Goal: Information Seeking & Learning: Check status

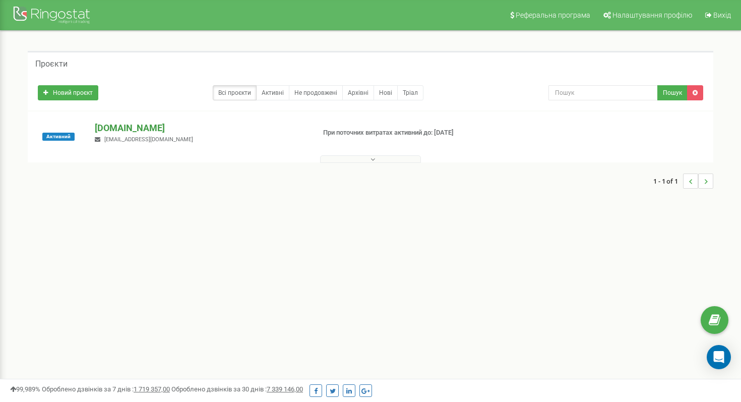
click at [120, 127] on p "[DOMAIN_NAME]" at bounding box center [201, 128] width 212 height 13
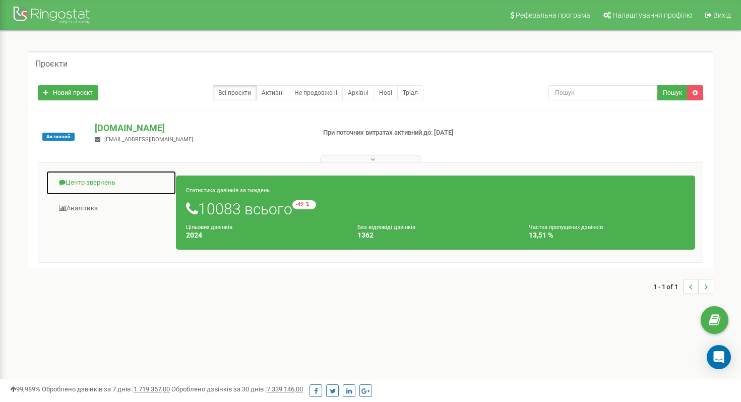
click at [105, 174] on link "Центр звернень" at bounding box center [111, 182] width 131 height 25
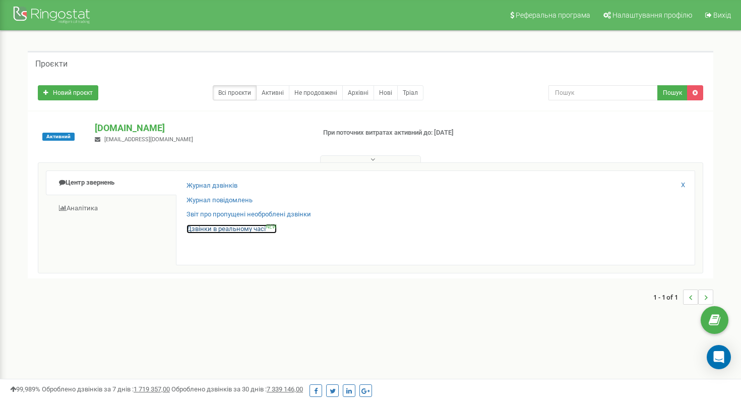
click at [218, 227] on link "Дзвінки в реальному часі NEW" at bounding box center [232, 229] width 90 height 10
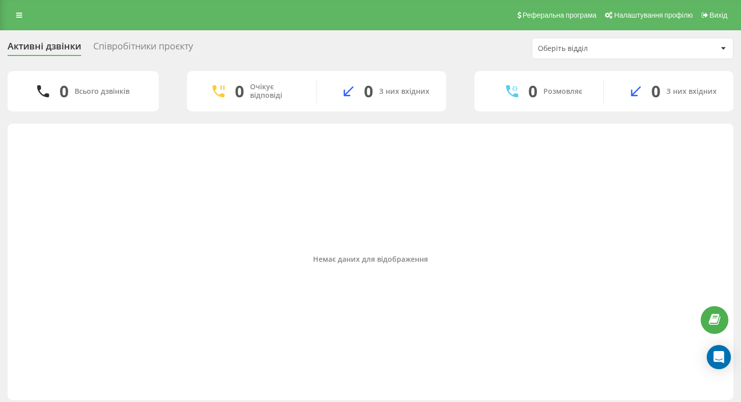
click at [18, 8] on div "Реферальна програма Налаштування профілю Вихід" at bounding box center [370, 15] width 741 height 30
click at [19, 18] on icon at bounding box center [19, 15] width 6 height 7
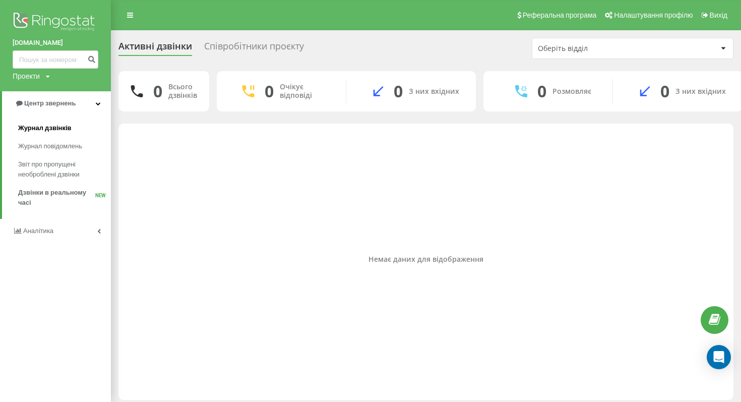
click at [66, 125] on span "Журнал дзвінків" at bounding box center [44, 128] width 53 height 10
click at [64, 134] on link "Журнал дзвінків" at bounding box center [64, 128] width 93 height 18
click at [54, 127] on span "Журнал дзвінків" at bounding box center [44, 128] width 53 height 10
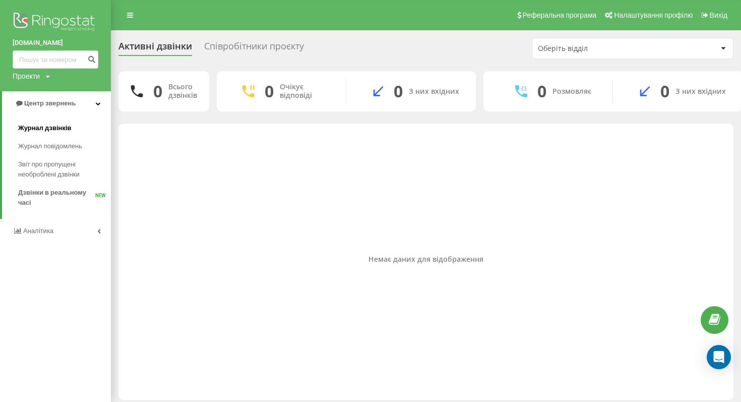
click at [54, 127] on span "Журнал дзвінків" at bounding box center [44, 128] width 53 height 10
click at [139, 303] on div "Немає даних для відображення" at bounding box center [426, 259] width 599 height 261
click at [33, 134] on link "Журнал дзвінків" at bounding box center [64, 128] width 93 height 18
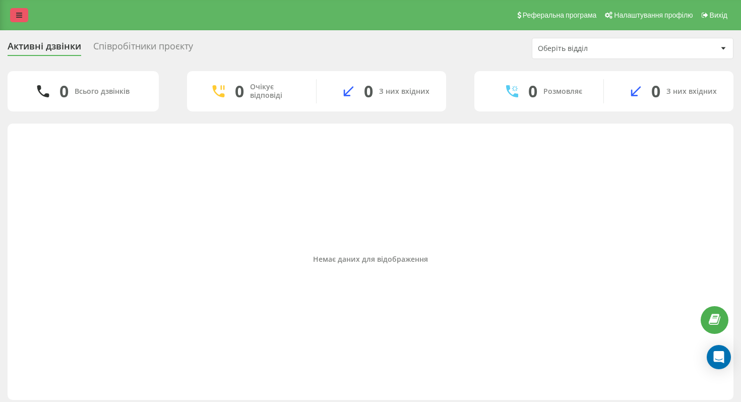
click at [23, 21] on link at bounding box center [19, 15] width 18 height 14
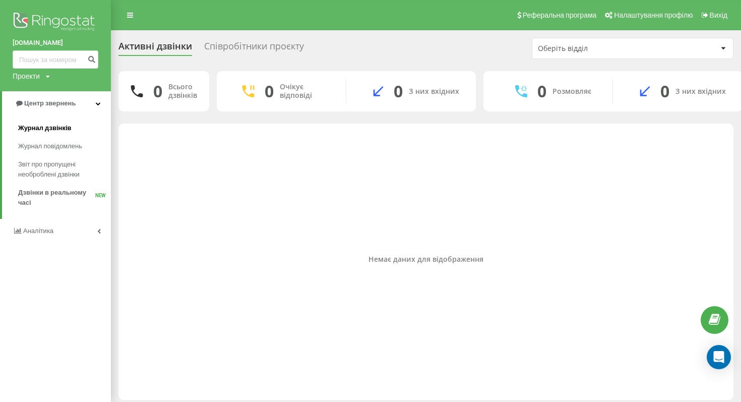
click at [64, 127] on span "Журнал дзвінків" at bounding box center [44, 128] width 53 height 10
click at [93, 107] on link "Центр звернень" at bounding box center [56, 103] width 109 height 24
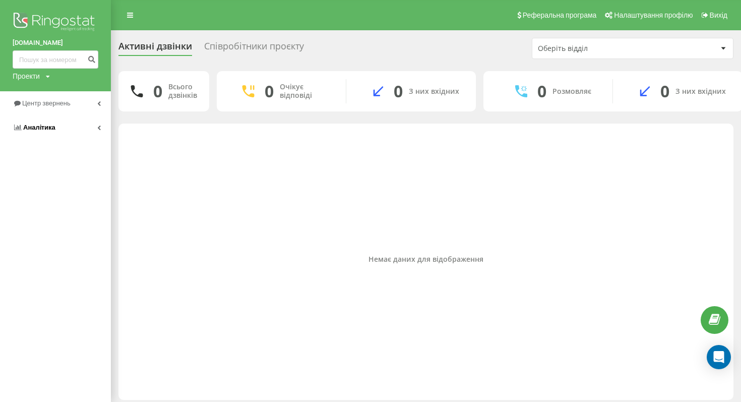
click at [59, 133] on link "Аналiтика" at bounding box center [55, 128] width 111 height 24
click at [82, 108] on link "Центр звернень" at bounding box center [55, 103] width 111 height 24
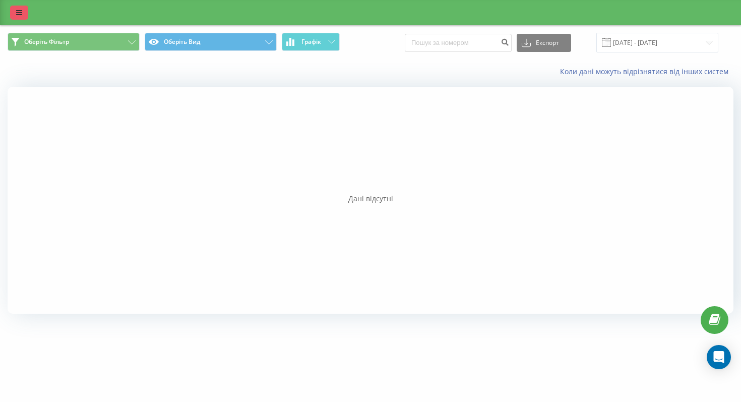
click at [18, 16] on icon at bounding box center [19, 12] width 6 height 7
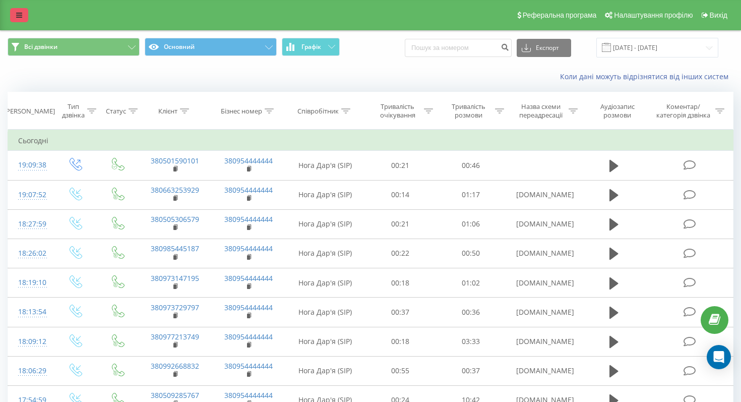
click at [16, 14] on icon at bounding box center [19, 15] width 6 height 7
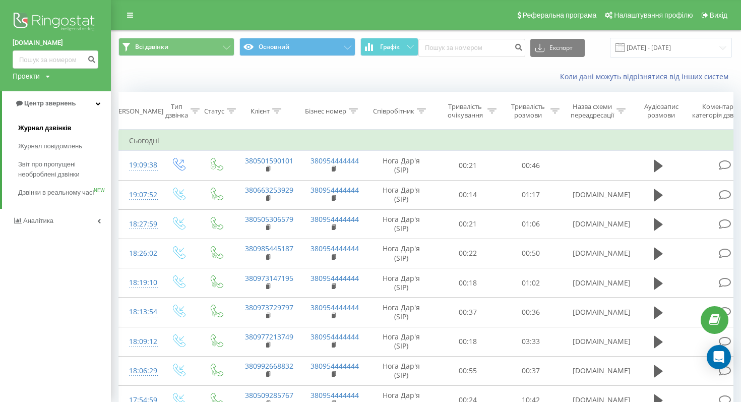
click at [72, 129] on link "Журнал дзвінків" at bounding box center [64, 128] width 93 height 18
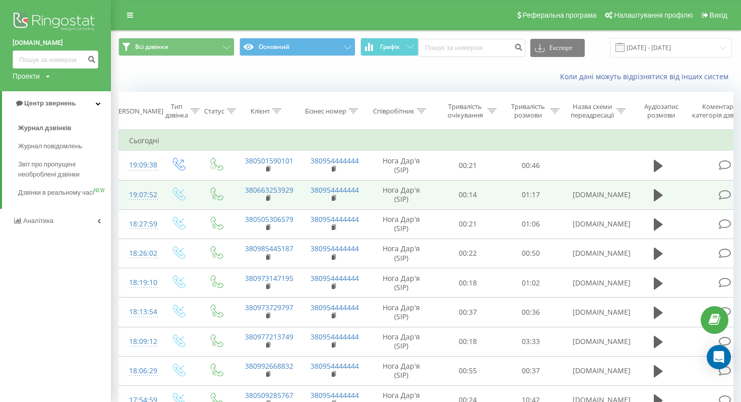
click at [650, 191] on td at bounding box center [658, 194] width 61 height 29
click at [658, 195] on icon at bounding box center [658, 195] width 9 height 12
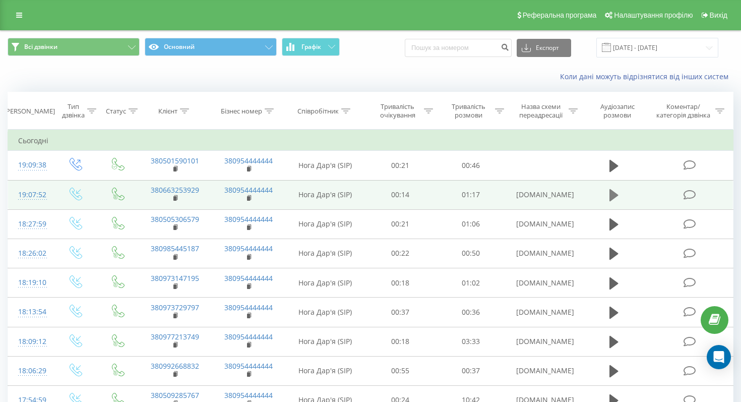
click at [617, 191] on icon at bounding box center [614, 195] width 9 height 14
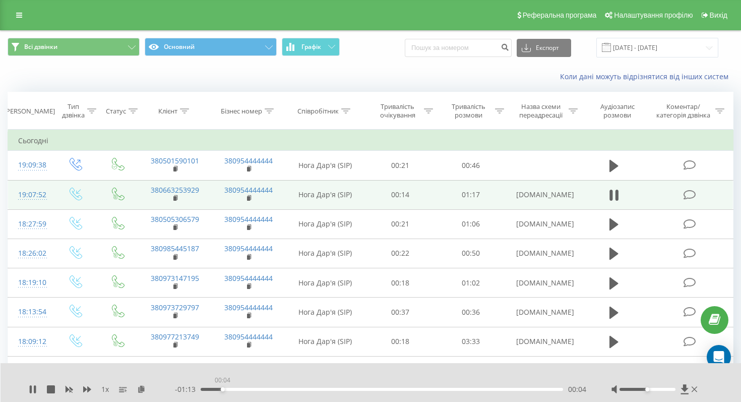
click at [222, 390] on div "00:04" at bounding box center [382, 389] width 363 height 3
click at [33, 389] on icon at bounding box center [33, 389] width 8 height 8
drag, startPoint x: 201, startPoint y: 189, endPoint x: 146, endPoint y: 191, distance: 55.0
click at [146, 191] on td "380663253929" at bounding box center [175, 194] width 74 height 29
copy link "380663253929"
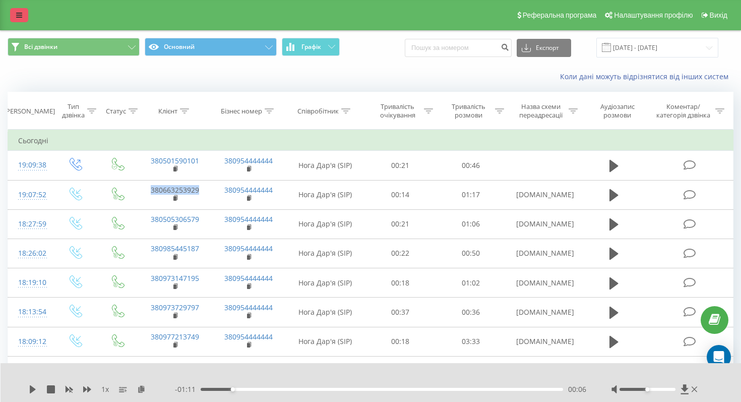
click at [16, 15] on icon at bounding box center [19, 15] width 6 height 7
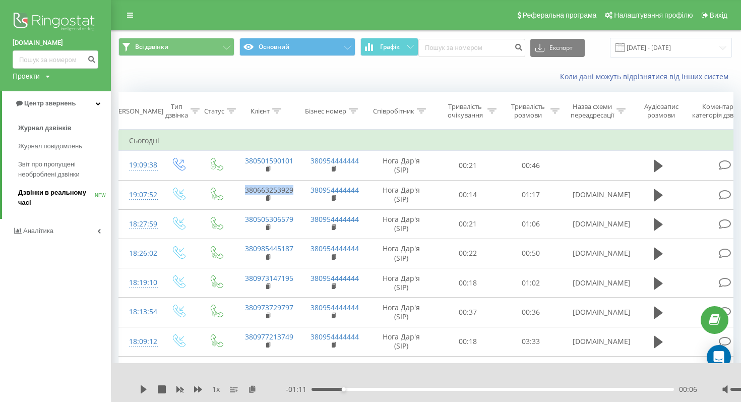
click at [68, 195] on span "Дзвінки в реальному часі" at bounding box center [56, 198] width 77 height 20
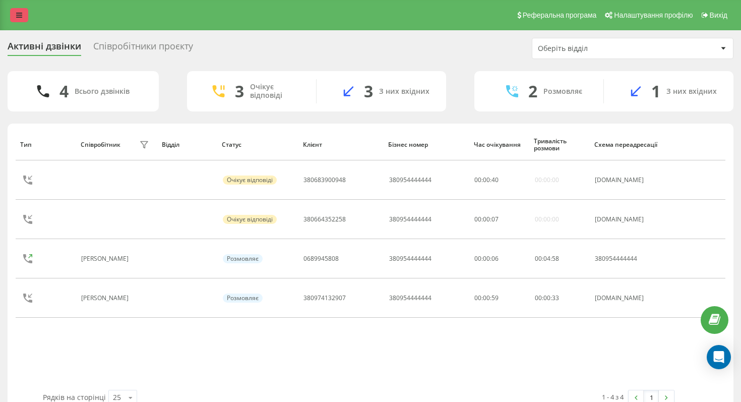
click at [19, 17] on icon at bounding box center [19, 15] width 6 height 7
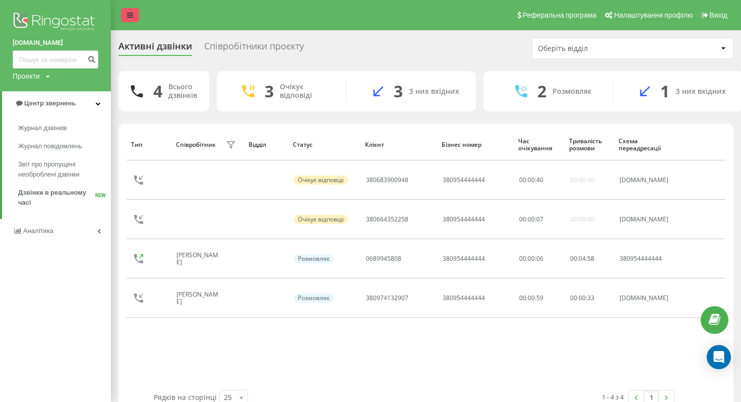
click at [19, 17] on div "ukrpas.com.ua Проекти ukrpas.com.ua Центр звернень Журнал дзвінків Журнал повід…" at bounding box center [370, 201] width 741 height 402
click at [43, 134] on link "Журнал дзвінків" at bounding box center [64, 128] width 93 height 18
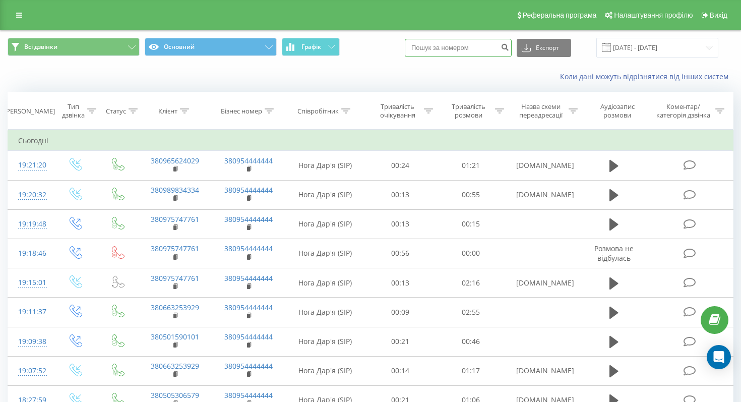
click at [467, 48] on input at bounding box center [458, 48] width 107 height 18
paste input "380986052929"
type input "380986052929"
click at [512, 54] on button "submit" at bounding box center [505, 48] width 14 height 18
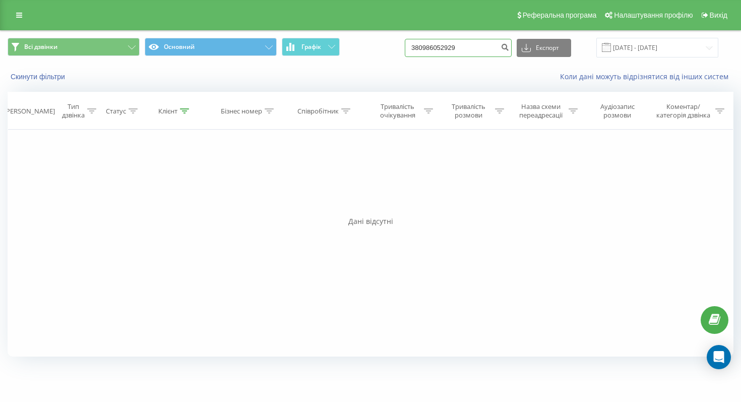
click at [493, 44] on input "380986052929" at bounding box center [458, 48] width 107 height 18
click at [15, 10] on link at bounding box center [19, 15] width 18 height 14
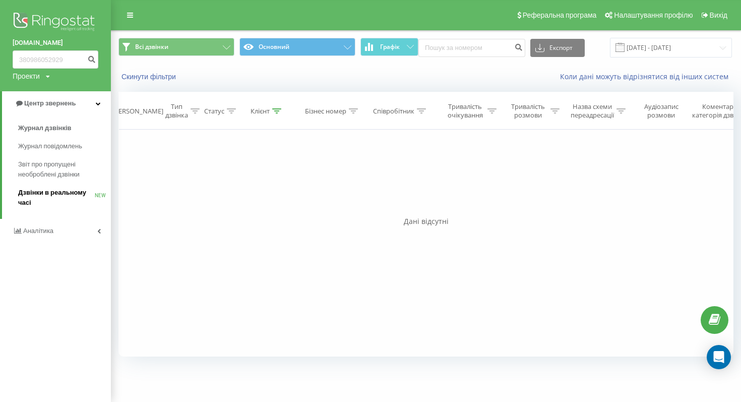
click at [67, 194] on span "Дзвінки в реальному часі" at bounding box center [56, 198] width 77 height 20
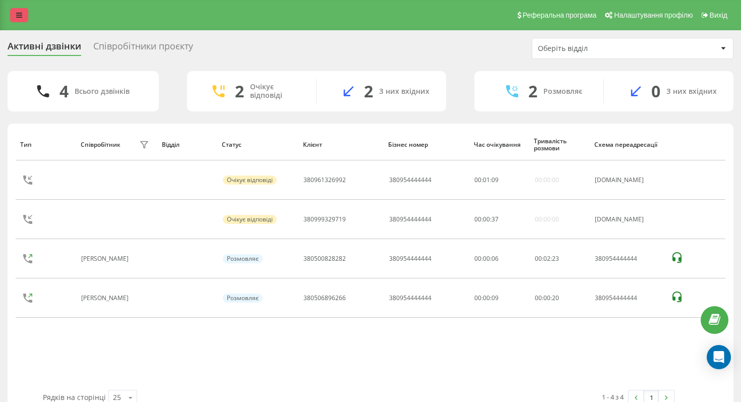
click at [18, 17] on icon at bounding box center [19, 15] width 6 height 7
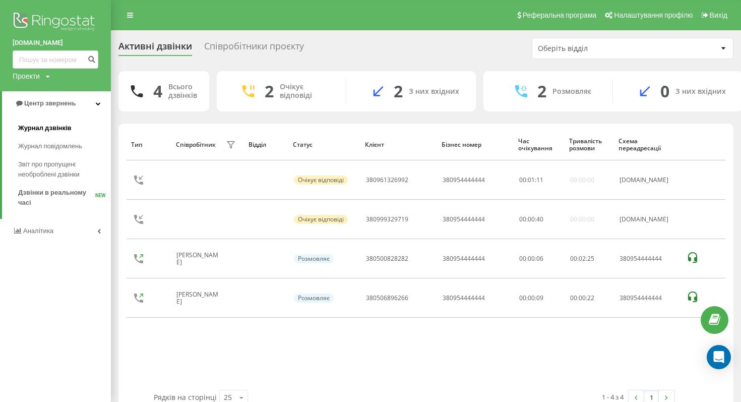
click at [51, 127] on span "Журнал дзвінків" at bounding box center [44, 128] width 53 height 10
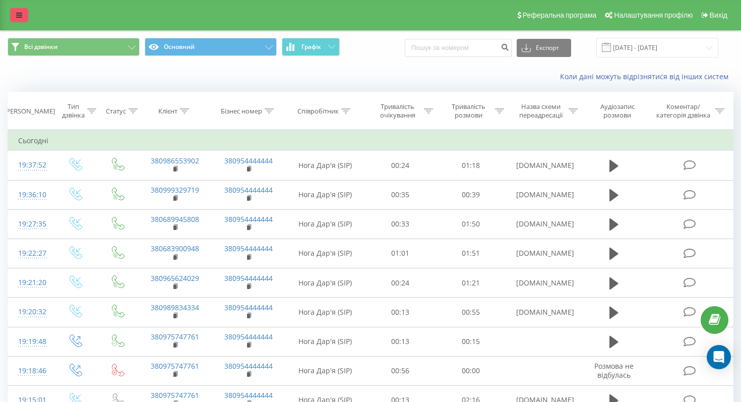
click at [18, 19] on link at bounding box center [19, 15] width 18 height 14
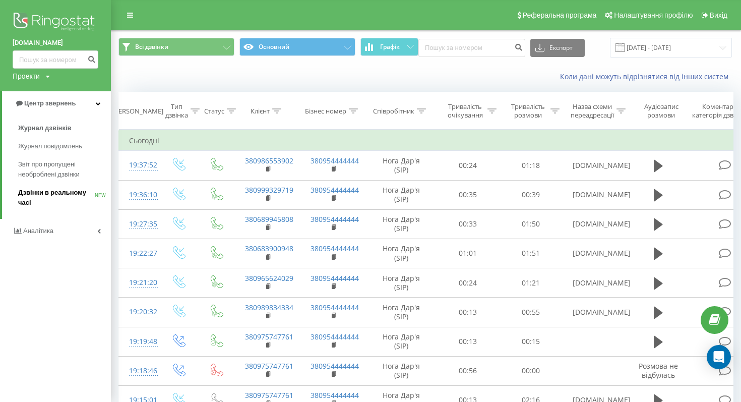
click at [71, 192] on span "Дзвінки в реальному часі" at bounding box center [56, 198] width 77 height 20
click at [67, 199] on span "Дзвінки в реальному часі" at bounding box center [56, 198] width 77 height 20
click at [23, 196] on span "Дзвінки в реальному часі" at bounding box center [56, 198] width 77 height 20
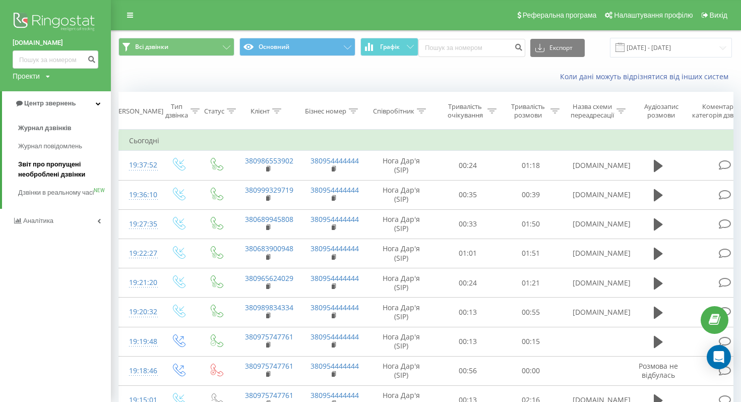
click at [50, 168] on span "Звіт про пропущені необроблені дзвінки" at bounding box center [62, 169] width 88 height 20
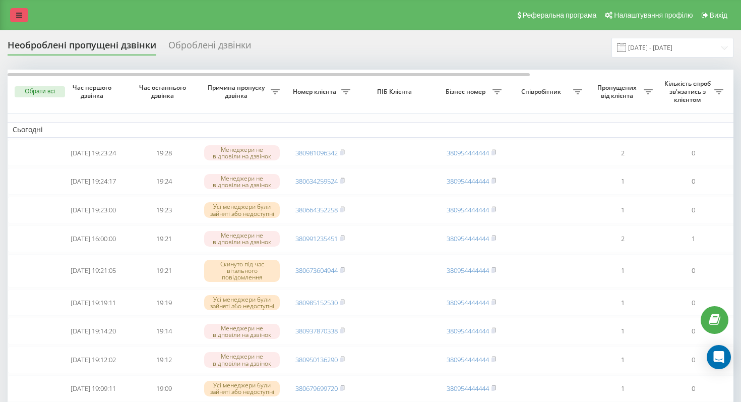
click at [17, 14] on icon at bounding box center [19, 15] width 6 height 7
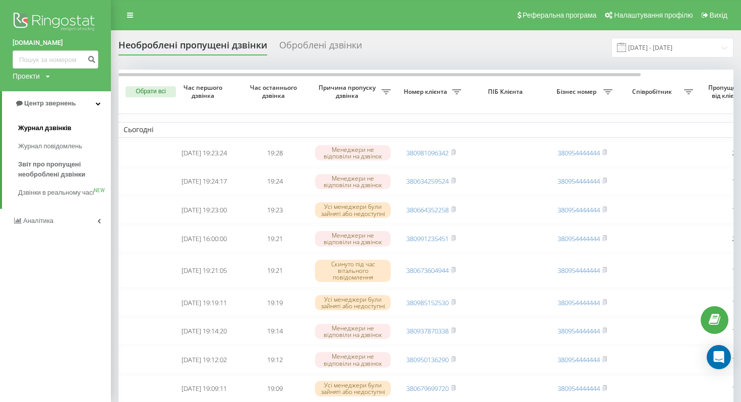
click at [56, 132] on span "Журнал дзвінків" at bounding box center [44, 128] width 53 height 10
click at [57, 194] on span "Дзвінки в реальному часі" at bounding box center [56, 198] width 77 height 20
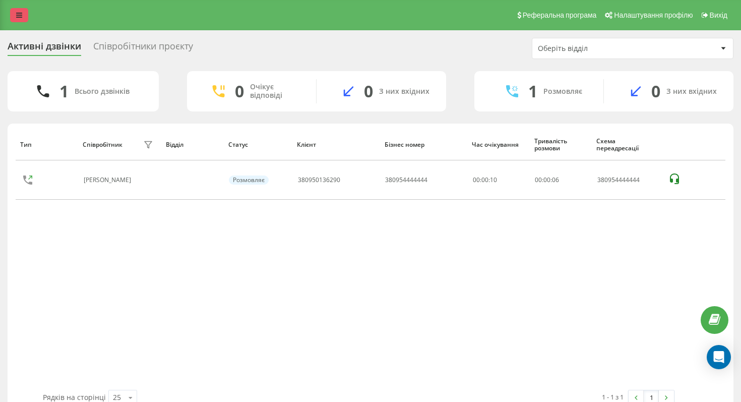
click at [16, 18] on icon at bounding box center [19, 15] width 6 height 7
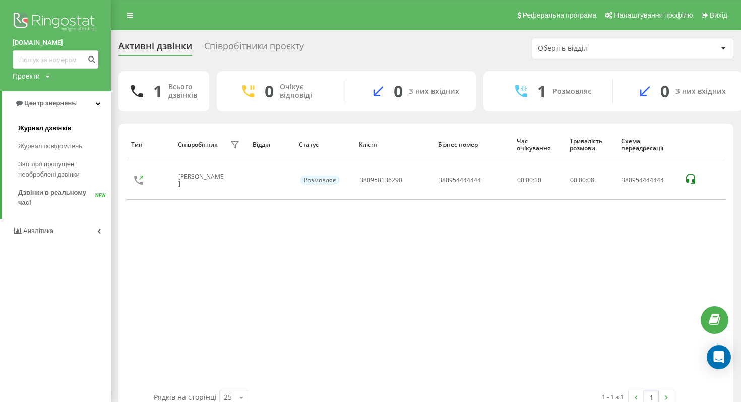
click at [57, 135] on link "Журнал дзвінків" at bounding box center [64, 128] width 93 height 18
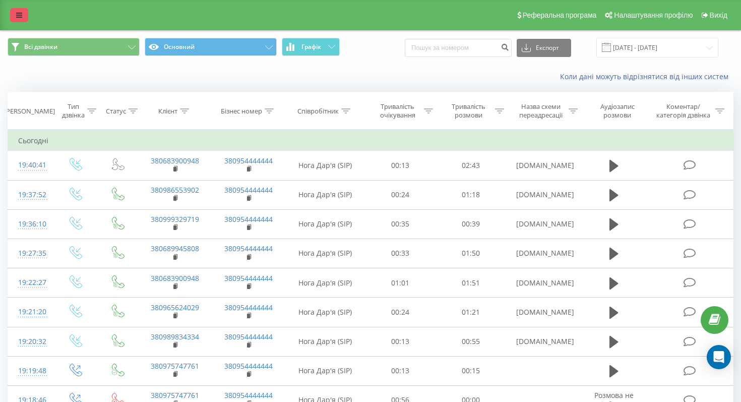
click at [21, 19] on link at bounding box center [19, 15] width 18 height 14
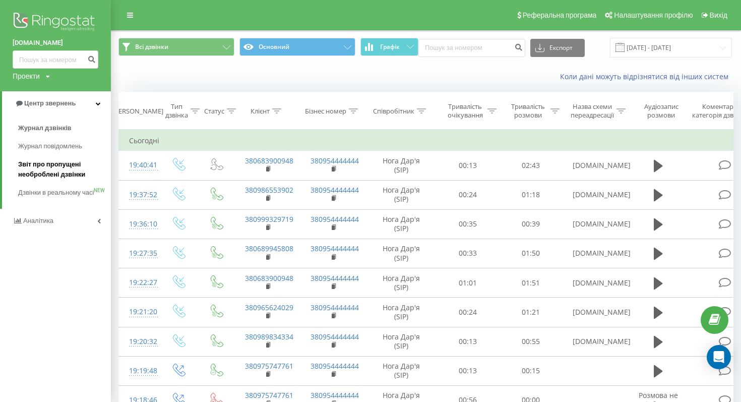
click at [73, 171] on span "Звіт про пропущені необроблені дзвінки" at bounding box center [62, 169] width 88 height 20
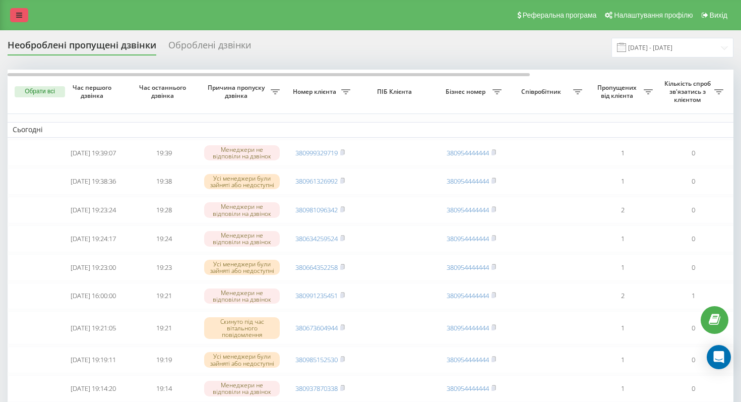
click at [17, 12] on icon at bounding box center [19, 15] width 6 height 7
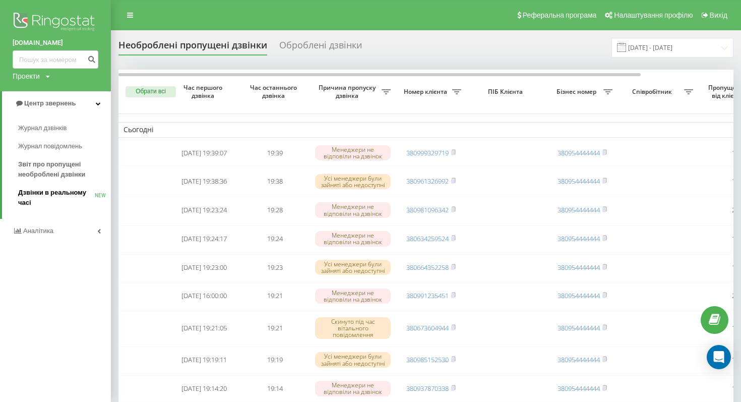
click at [71, 195] on span "Дзвінки в реальному часі" at bounding box center [56, 198] width 77 height 20
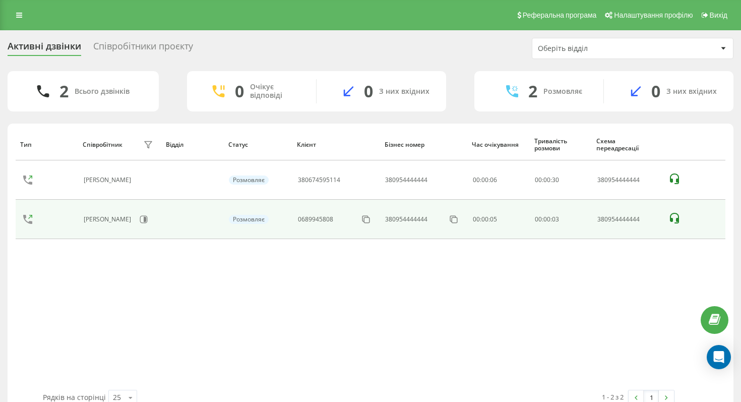
click at [672, 216] on icon at bounding box center [675, 218] width 12 height 12
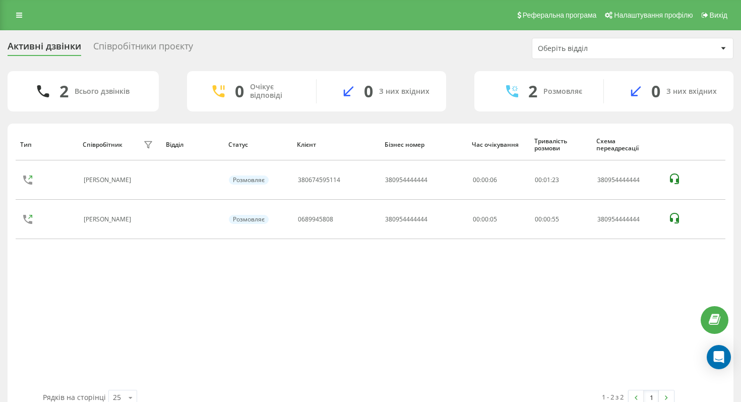
click at [454, 309] on div "Тип Співробітник фільтру Відділ Статус Клієнт Бізнес номер Час очікування Трива…" at bounding box center [371, 259] width 710 height 261
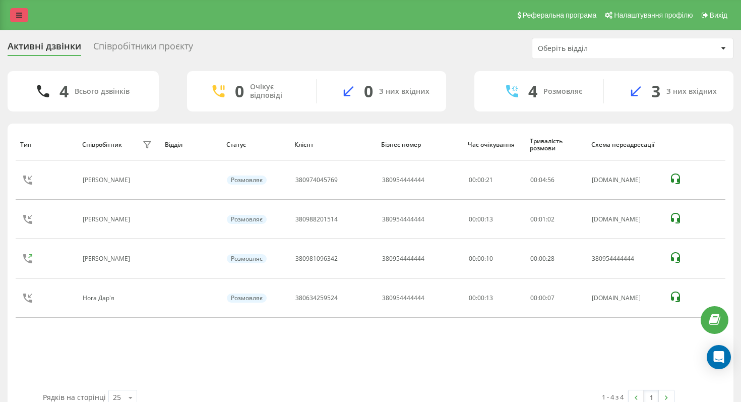
click at [18, 12] on icon at bounding box center [19, 15] width 6 height 7
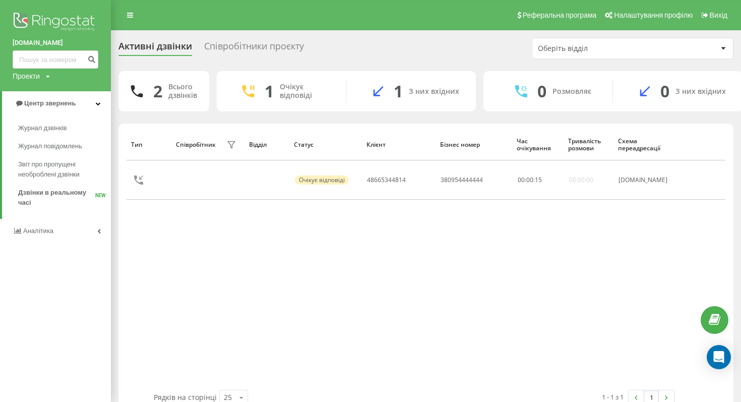
click at [335, 272] on div "Тип Співробітник фільтру Відділ Статус Клієнт Бізнес номер Час очікування Трива…" at bounding box center [426, 259] width 599 height 261
click at [39, 193] on span "Дзвінки в реальному часі" at bounding box center [56, 198] width 77 height 20
click at [208, 271] on div "Тип Співробітник фільтру Відділ Статус Клієнт Бізнес номер Час очікування Трива…" at bounding box center [426, 259] width 599 height 261
click at [124, 15] on link at bounding box center [130, 15] width 18 height 14
